Goal: Information Seeking & Learning: Learn about a topic

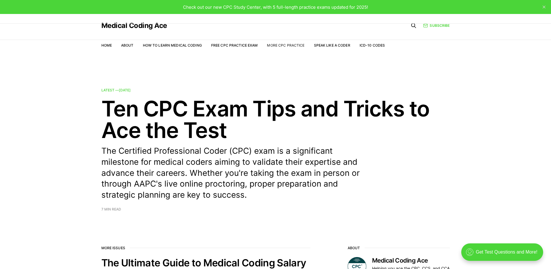
click at [295, 44] on link "More CPC Practice" at bounding box center [286, 45] width 38 height 4
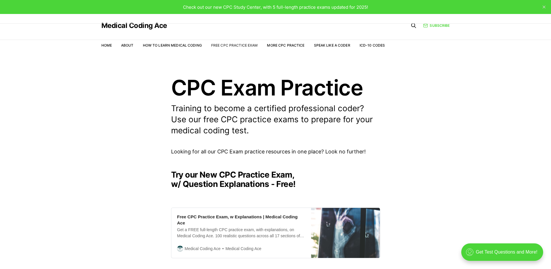
click at [242, 43] on link "Free CPC Practice Exam" at bounding box center [234, 45] width 47 height 4
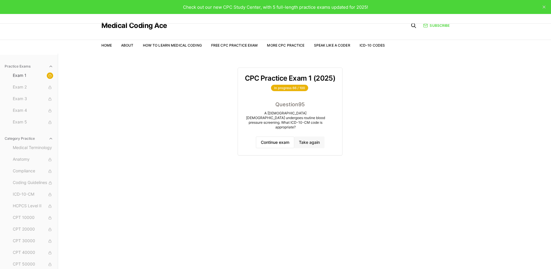
click at [317, 138] on button "Take again" at bounding box center [309, 142] width 30 height 12
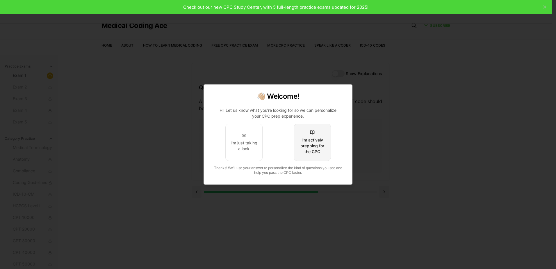
click at [317, 146] on div "I'm actively prepping for the CPC" at bounding box center [312, 145] width 27 height 17
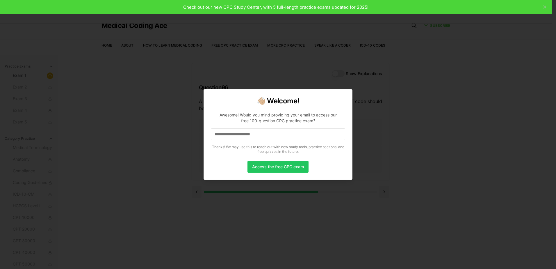
drag, startPoint x: 388, startPoint y: 158, endPoint x: 384, endPoint y: 157, distance: 3.3
click at [388, 158] on div at bounding box center [278, 134] width 556 height 269
click at [379, 159] on div at bounding box center [278, 134] width 556 height 269
drag, startPoint x: 379, startPoint y: 159, endPoint x: 363, endPoint y: 135, distance: 27.7
click at [376, 158] on div at bounding box center [278, 134] width 556 height 269
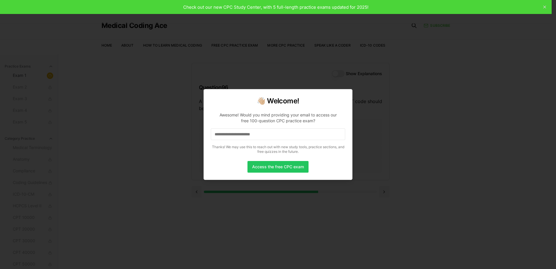
click at [343, 67] on div at bounding box center [278, 134] width 556 height 269
click at [344, 94] on div "👋🏼 Welcome! Awesome! Would you mind providing your email to access our free 100…" at bounding box center [278, 134] width 149 height 91
click at [342, 96] on div "👋🏼 Welcome! Awesome! Would you mind providing your email to access our free 100…" at bounding box center [278, 134] width 149 height 91
click at [272, 134] on input at bounding box center [278, 134] width 134 height 12
click at [273, 136] on input "*" at bounding box center [278, 134] width 134 height 12
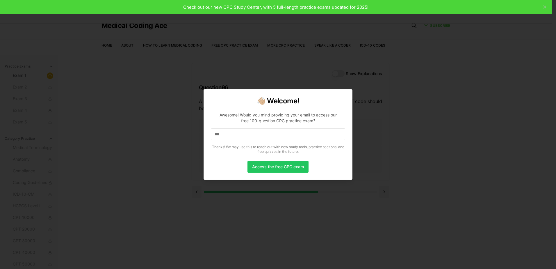
click at [268, 135] on input "***" at bounding box center [278, 134] width 134 height 12
click at [310, 76] on div at bounding box center [278, 134] width 556 height 269
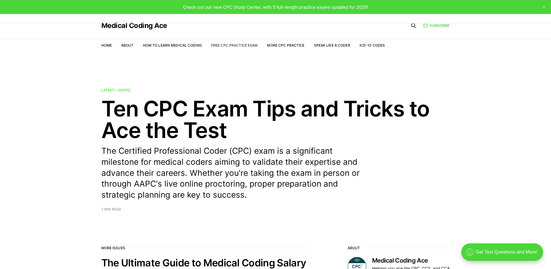
click at [251, 46] on link "Free CPC Practice Exam" at bounding box center [234, 45] width 47 height 4
click at [290, 44] on link "More CPC Practice" at bounding box center [286, 45] width 38 height 4
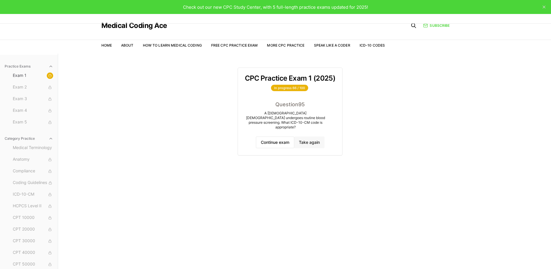
click at [304, 136] on button "Take again" at bounding box center [309, 142] width 30 height 12
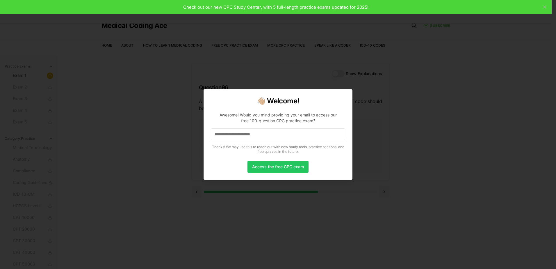
click at [360, 82] on div at bounding box center [278, 134] width 556 height 269
click at [363, 72] on div at bounding box center [278, 134] width 556 height 269
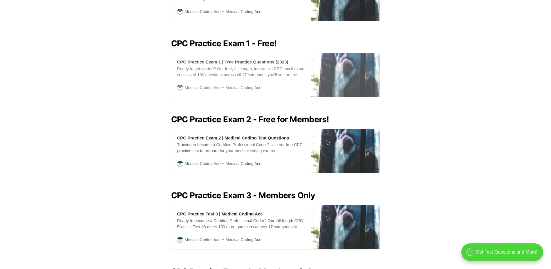
scroll to position [233, 0]
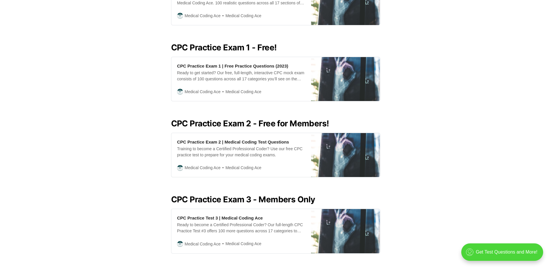
click at [246, 43] on h2 "CPC Practice Exam 1 - Free!" at bounding box center [275, 47] width 209 height 9
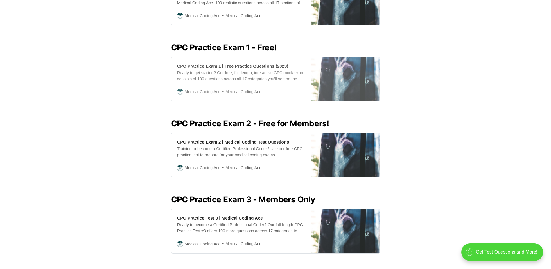
click at [226, 63] on div "CPC Practice Exam 1 | Free Practice Questions (2023)" at bounding box center [232, 66] width 111 height 6
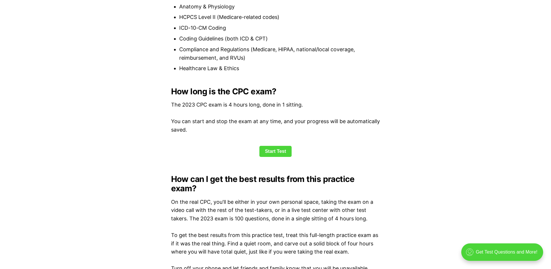
scroll to position [727, 0]
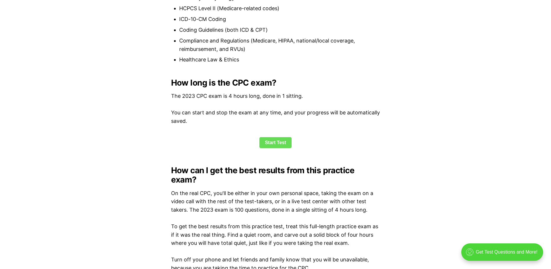
click at [274, 146] on link "Start Test" at bounding box center [276, 142] width 32 height 11
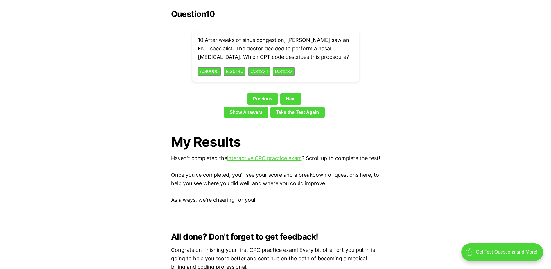
scroll to position [1303, 0]
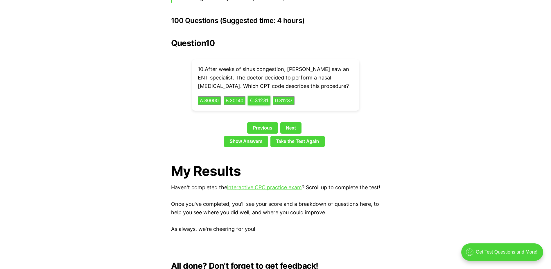
click at [264, 96] on button "C . 31231" at bounding box center [259, 100] width 23 height 9
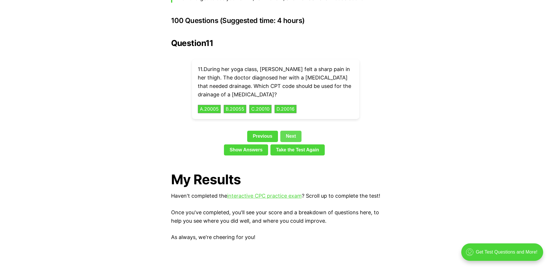
click at [296, 131] on link "Next" at bounding box center [291, 136] width 21 height 11
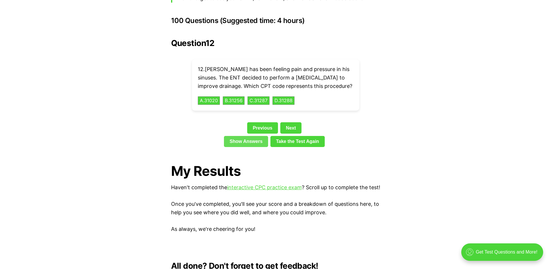
click at [254, 136] on link "Show Answers" at bounding box center [246, 141] width 44 height 11
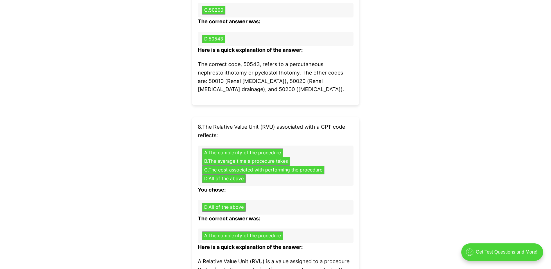
scroll to position [2131, 0]
